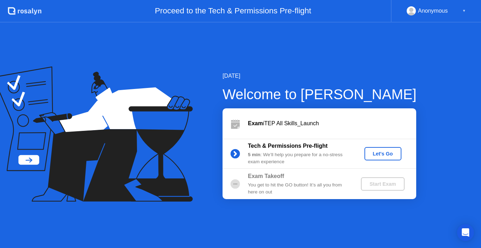
click at [381, 151] on div "Let's Go" at bounding box center [382, 154] width 31 height 6
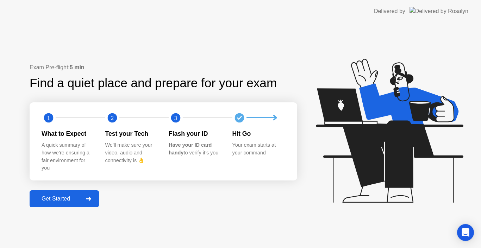
click at [97, 201] on div at bounding box center [88, 199] width 17 height 16
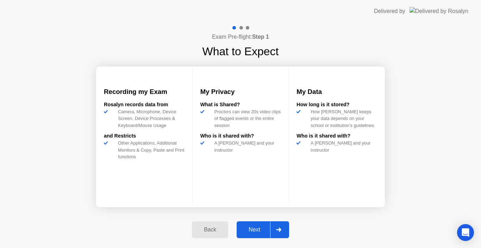
click at [248, 229] on div "Next" at bounding box center [254, 230] width 31 height 6
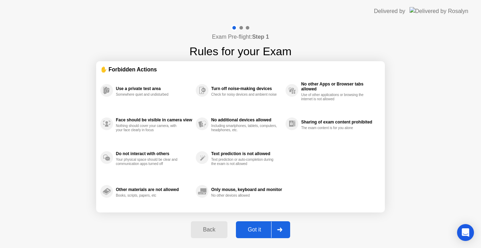
click at [248, 229] on div "Got it" at bounding box center [254, 230] width 33 height 6
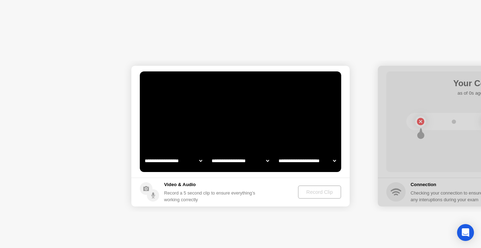
select select "**********"
select select "*******"
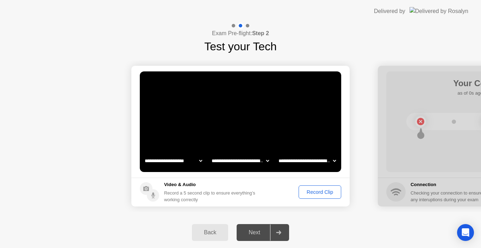
click at [309, 190] on div "Record Clip" at bounding box center [320, 192] width 38 height 6
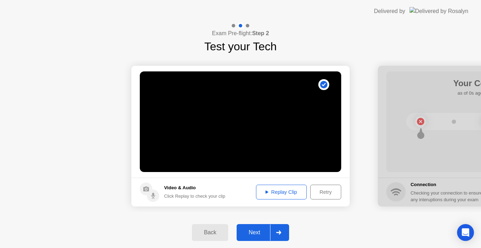
click at [262, 189] on div "Replay Clip" at bounding box center [281, 192] width 46 height 6
click at [253, 230] on div "Next" at bounding box center [254, 232] width 31 height 6
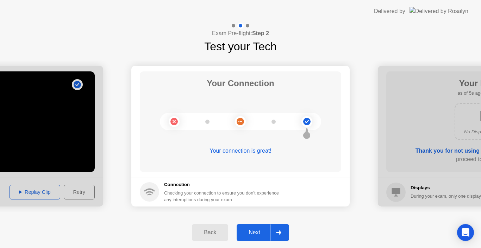
click at [254, 229] on div "Next" at bounding box center [254, 232] width 31 height 6
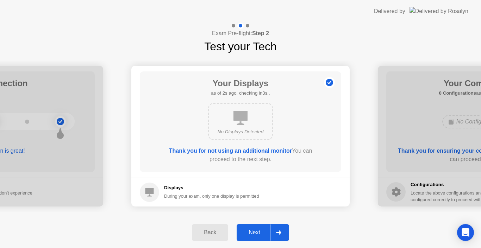
click at [254, 229] on div "Next" at bounding box center [254, 232] width 31 height 6
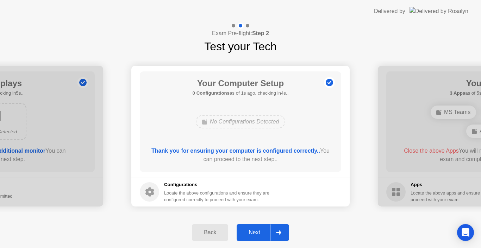
click at [254, 229] on div "Next" at bounding box center [254, 232] width 31 height 6
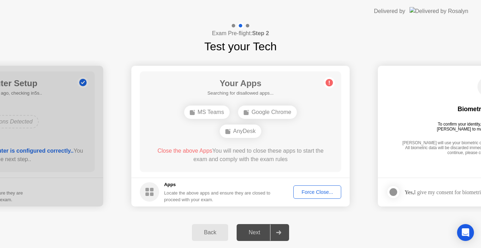
click at [310, 192] on div "Force Close..." at bounding box center [317, 192] width 43 height 6
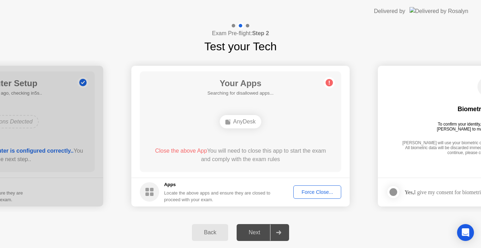
click at [306, 193] on div "Force Close..." at bounding box center [317, 192] width 43 height 6
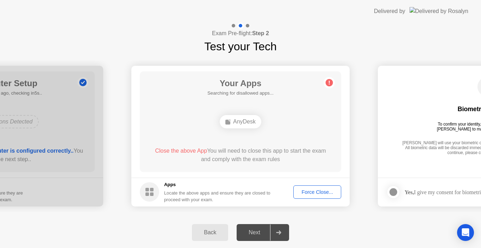
click at [307, 192] on div "Force Close..." at bounding box center [317, 192] width 43 height 6
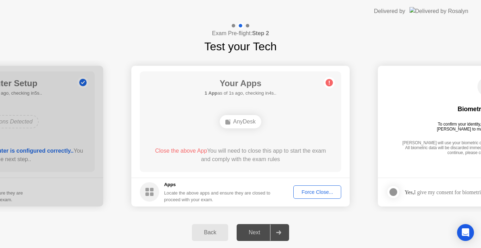
click at [337, 193] on div "Force Close..." at bounding box center [317, 192] width 43 height 6
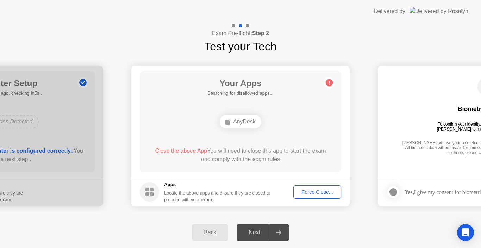
click at [309, 192] on div "Force Close..." at bounding box center [317, 192] width 43 height 6
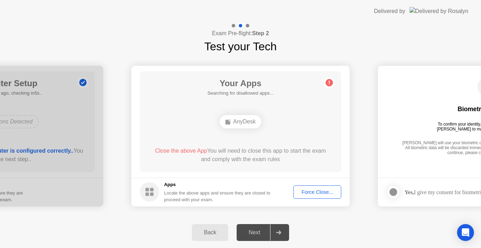
click at [315, 194] on div "Force Close..." at bounding box center [317, 192] width 43 height 6
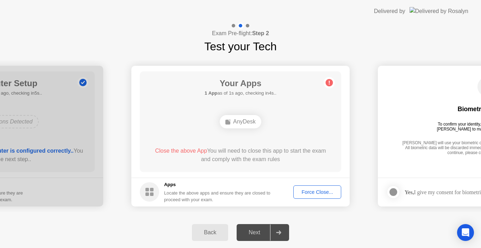
click at [306, 195] on div "Force Close..." at bounding box center [317, 192] width 43 height 6
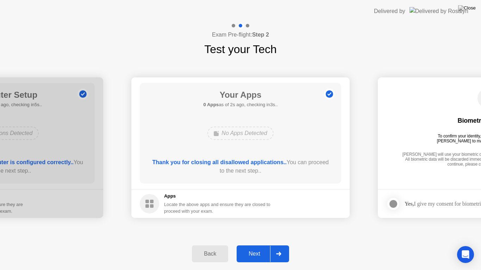
click at [252, 248] on button "Next" at bounding box center [263, 254] width 52 height 17
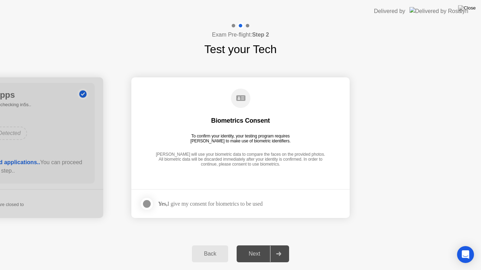
click at [148, 201] on div at bounding box center [147, 204] width 8 height 8
click at [243, 248] on button "Next" at bounding box center [263, 254] width 52 height 17
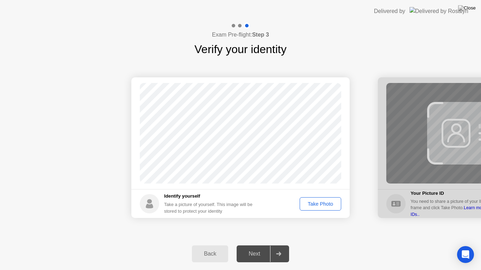
click at [310, 203] on div "Take Photo" at bounding box center [320, 204] width 37 height 6
click at [258, 248] on div "Next" at bounding box center [254, 254] width 31 height 6
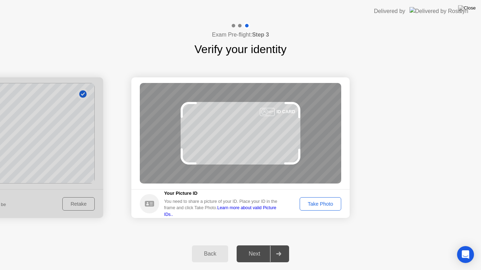
click at [320, 203] on div "Take Photo" at bounding box center [320, 204] width 37 height 6
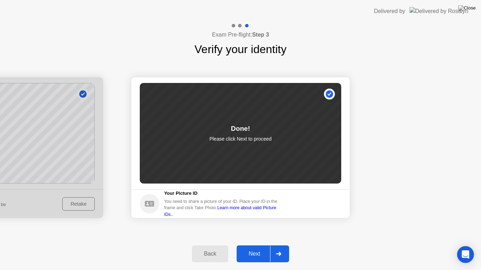
click at [257, 248] on div "Next" at bounding box center [254, 254] width 31 height 6
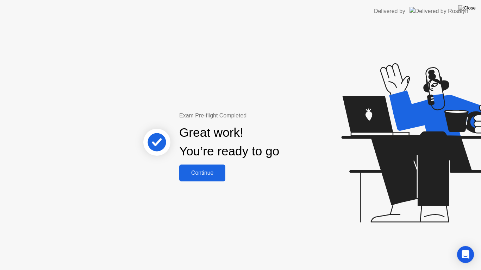
click at [197, 176] on div "Continue" at bounding box center [202, 173] width 42 height 6
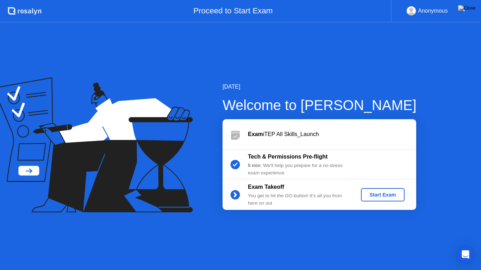
click at [383, 195] on div "Start Exam" at bounding box center [383, 195] width 38 height 6
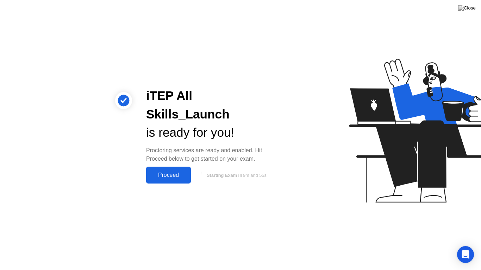
click at [177, 172] on div "Proceed" at bounding box center [168, 175] width 40 height 6
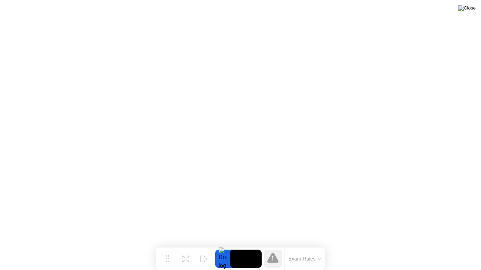
click at [473, 8] on img at bounding box center [467, 8] width 18 height 6
